Goal: Find specific page/section: Find specific page/section

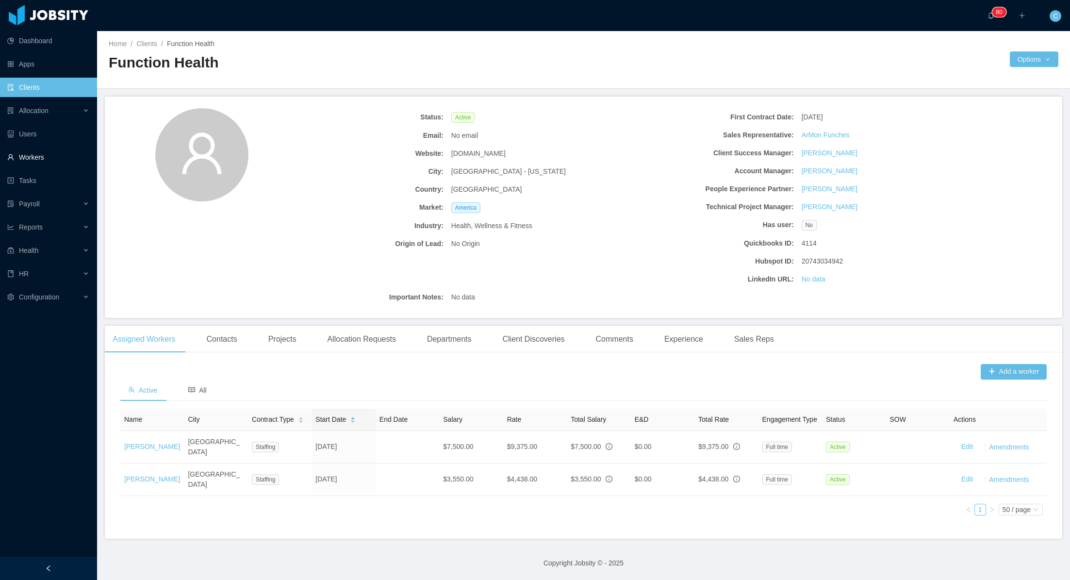
click at [38, 152] on link "Workers" at bounding box center [48, 157] width 82 height 19
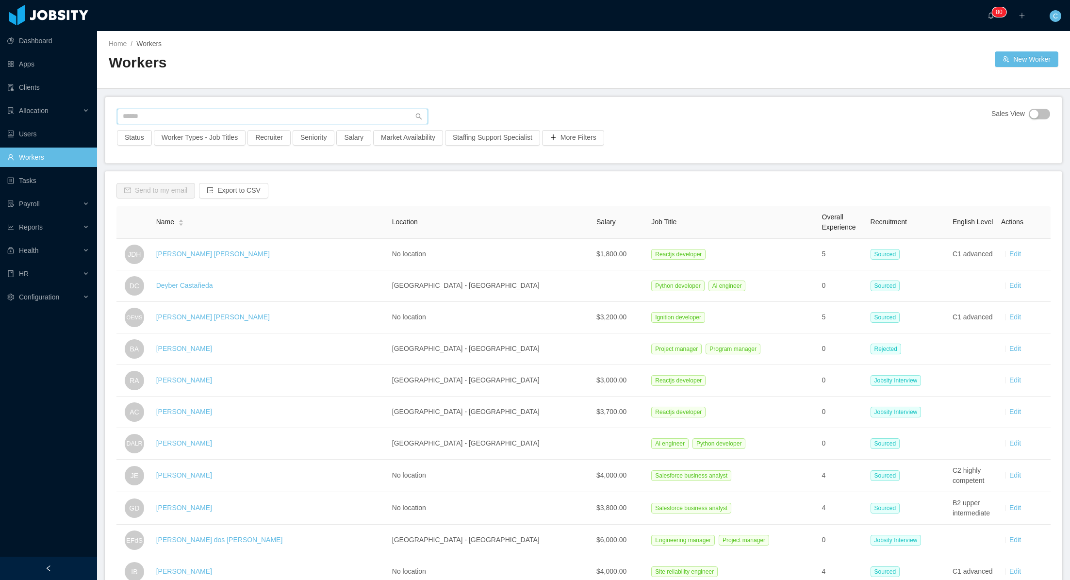
click at [204, 114] on input "text" at bounding box center [272, 117] width 311 height 16
type input "**********"
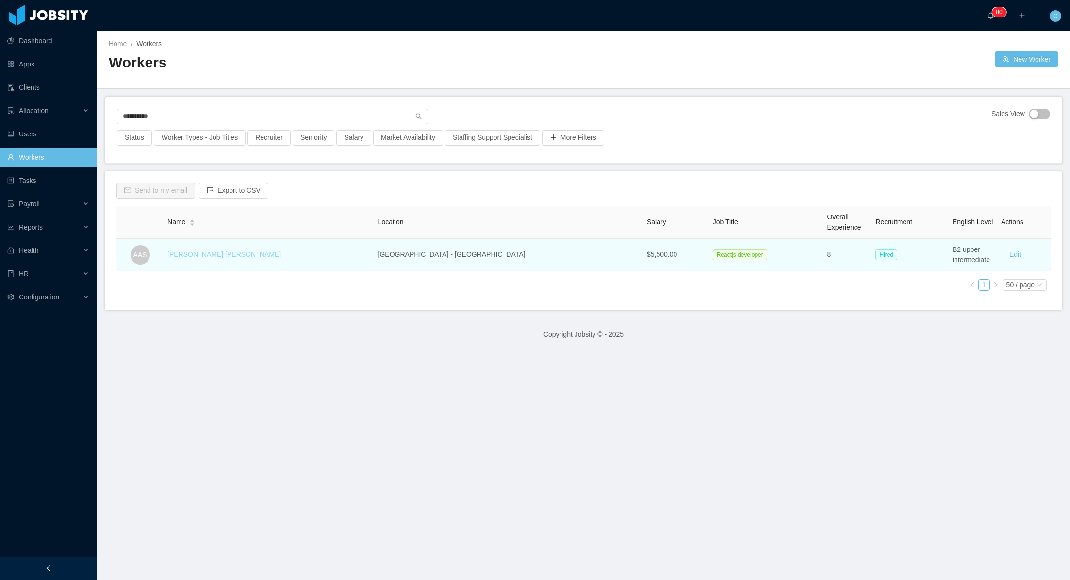
click at [215, 253] on link "[PERSON_NAME] [PERSON_NAME]" at bounding box center [224, 254] width 114 height 8
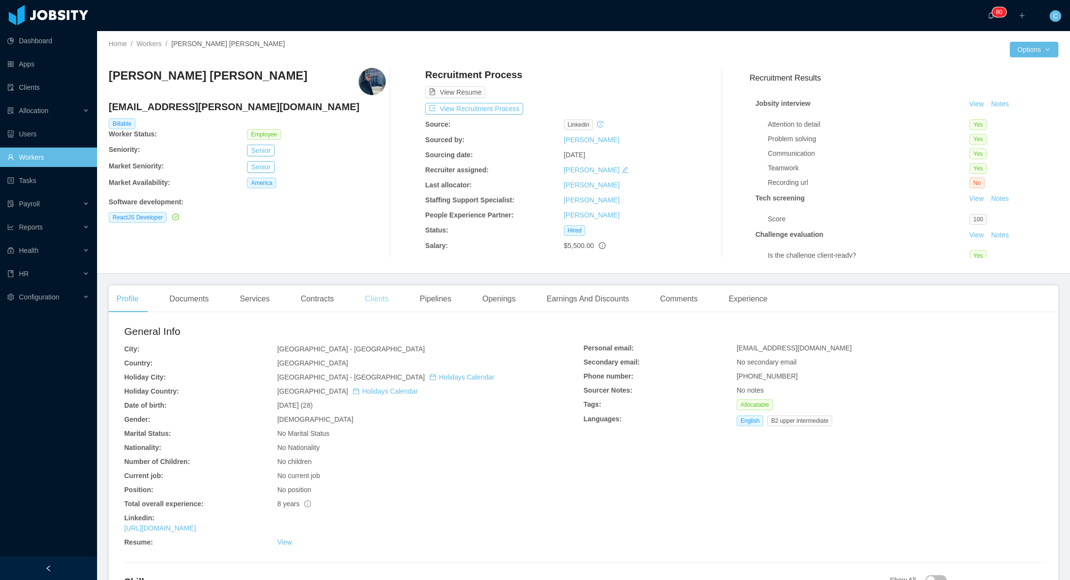
click at [388, 298] on div "Clients" at bounding box center [376, 298] width 39 height 27
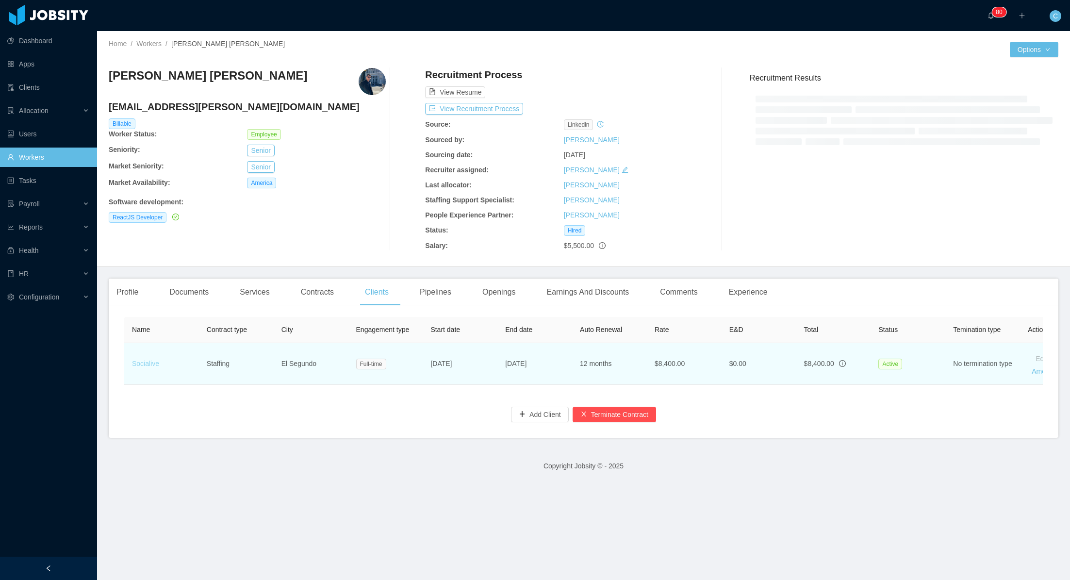
click at [153, 364] on td "Socialive" at bounding box center [161, 364] width 75 height 42
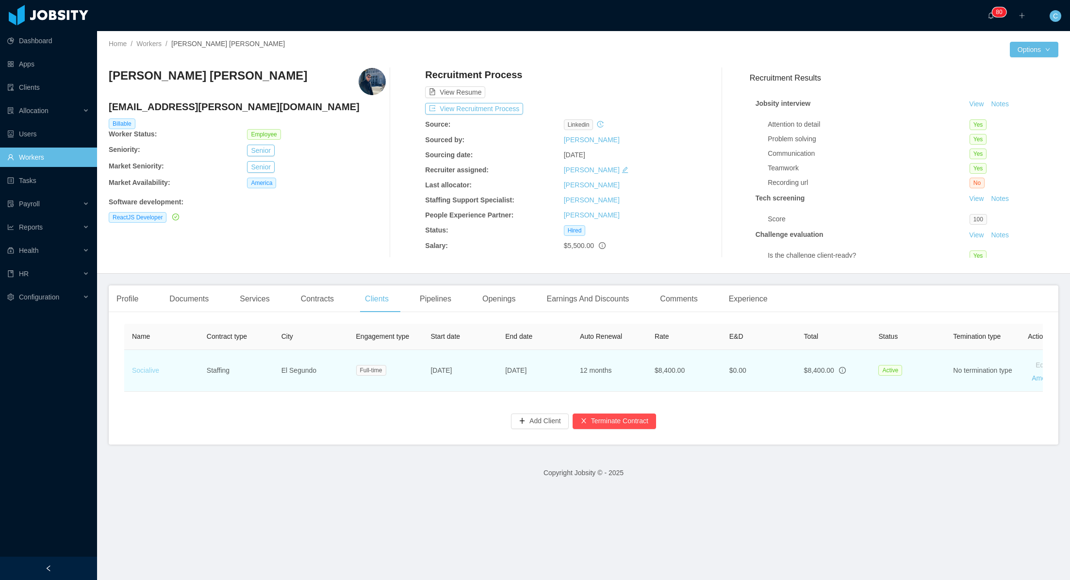
click at [149, 371] on link "Socialive" at bounding box center [145, 370] width 27 height 8
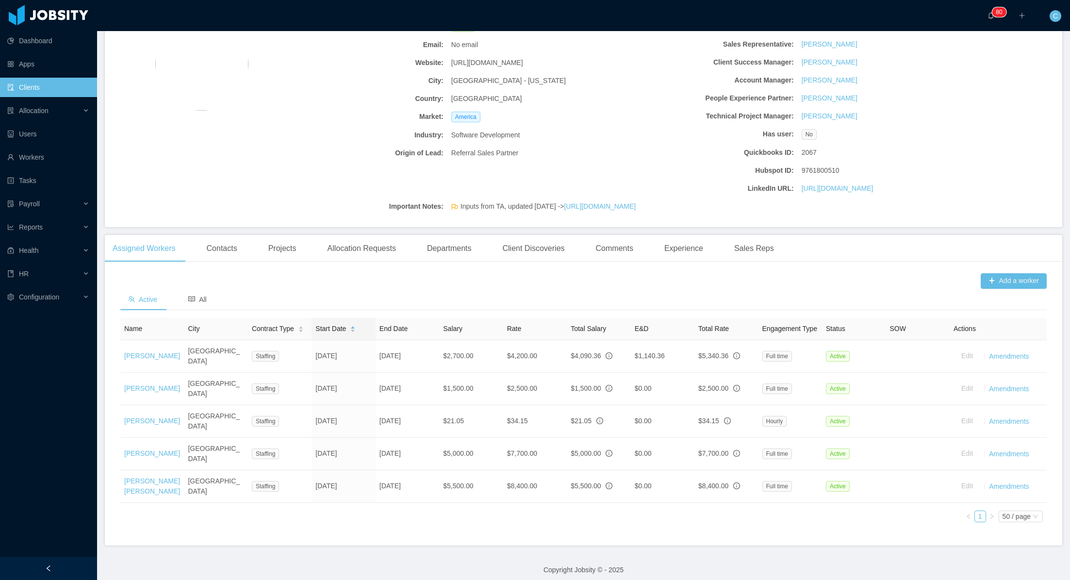
scroll to position [96, 0]
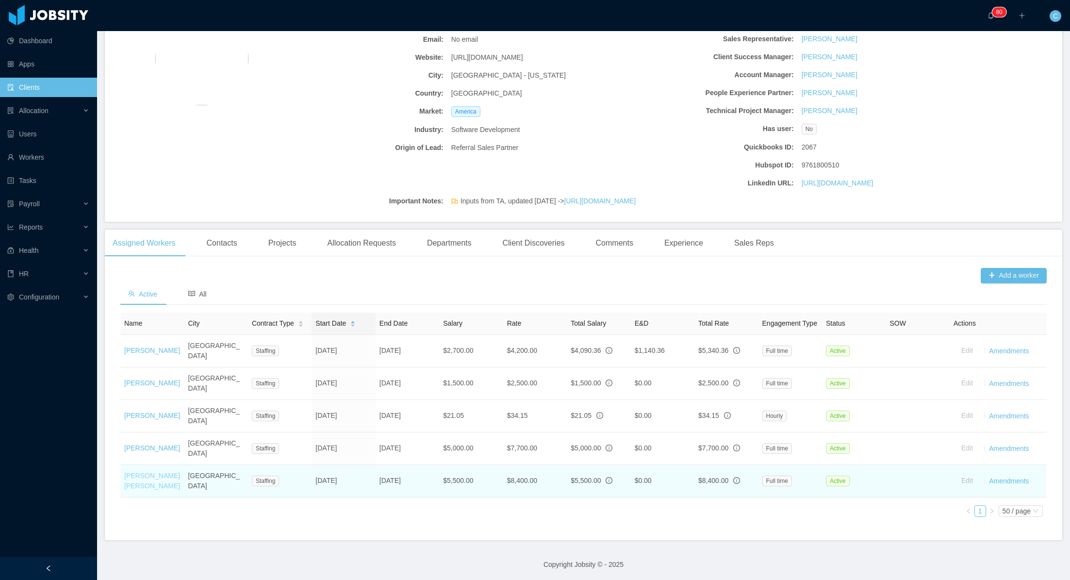
click at [133, 478] on link "[PERSON_NAME] [PERSON_NAME]" at bounding box center [152, 481] width 56 height 18
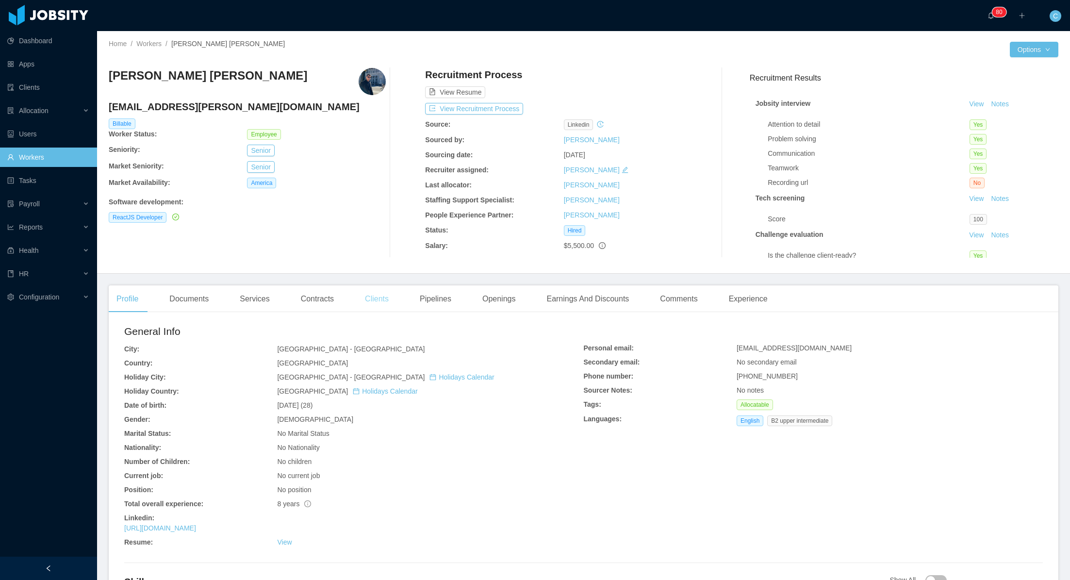
click at [377, 293] on div "Clients" at bounding box center [376, 298] width 39 height 27
